Goal: Task Accomplishment & Management: Complete application form

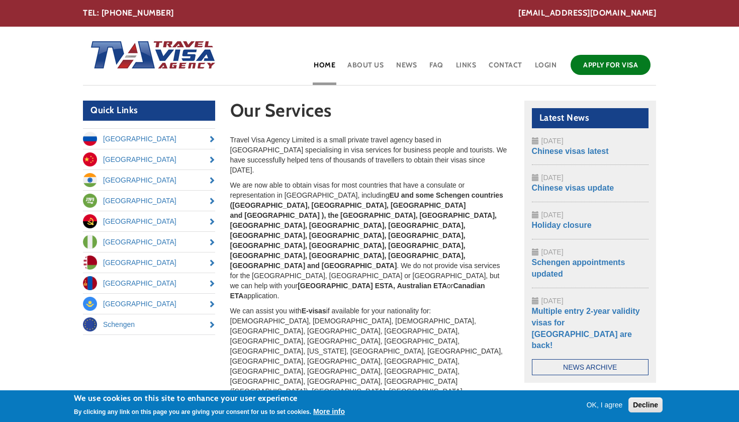
click at [607, 63] on link "Apply for Visa" at bounding box center [611, 65] width 80 height 20
click at [605, 403] on button "OK, I agree" at bounding box center [605, 405] width 44 height 10
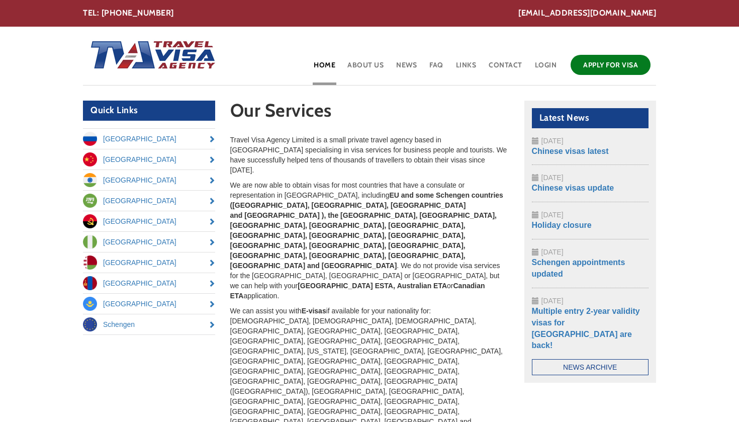
click at [613, 63] on link "Apply for Visa" at bounding box center [611, 65] width 80 height 20
